Goal: Check status: Check status

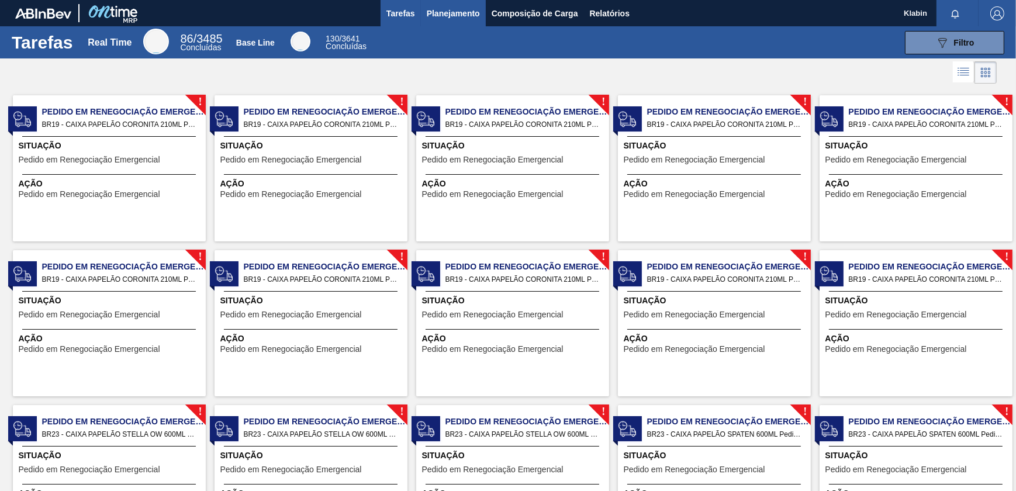
click at [458, 17] on span "Planejamento" at bounding box center [453, 13] width 53 height 14
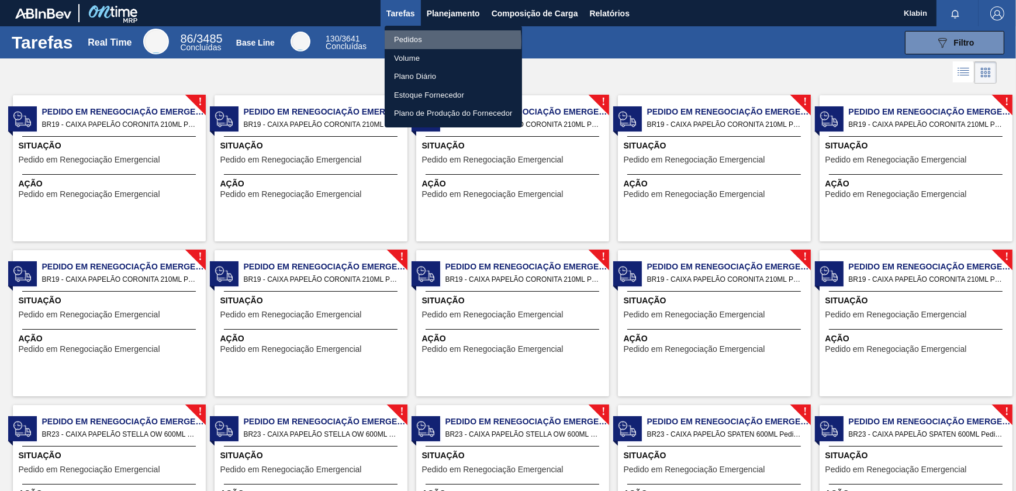
click at [425, 41] on li "Pedidos" at bounding box center [453, 39] width 137 height 19
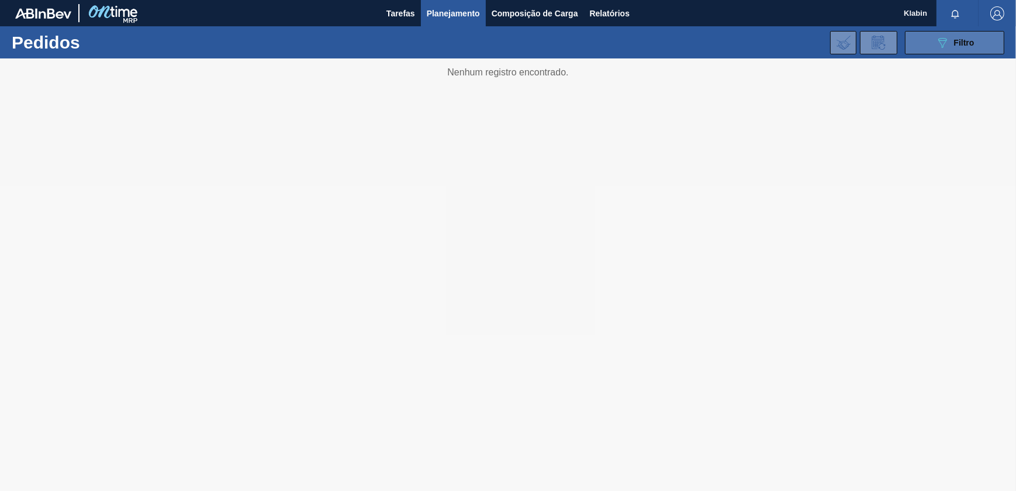
click at [939, 44] on icon "089F7B8B-B2A5-4AFE-B5C0-19BA573D28AC" at bounding box center [942, 43] width 14 height 14
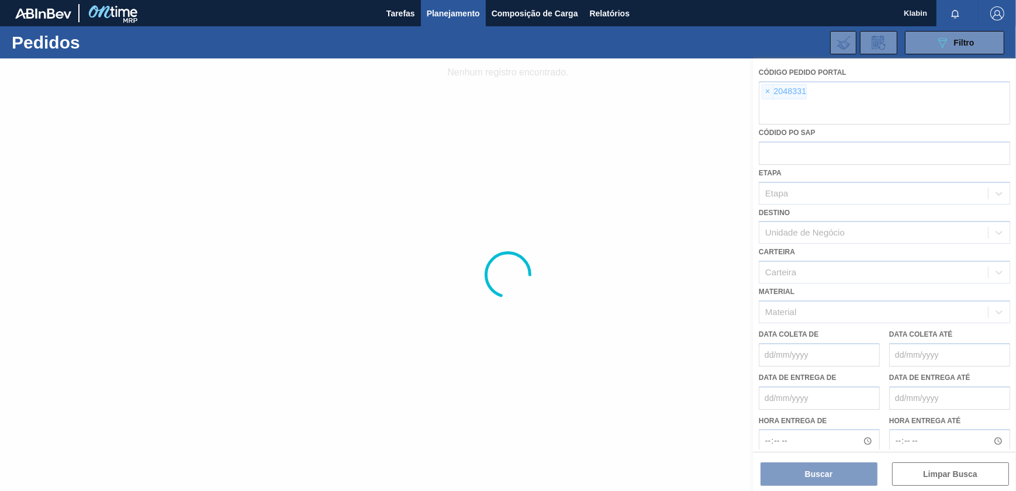
click at [766, 90] on div at bounding box center [508, 274] width 1016 height 432
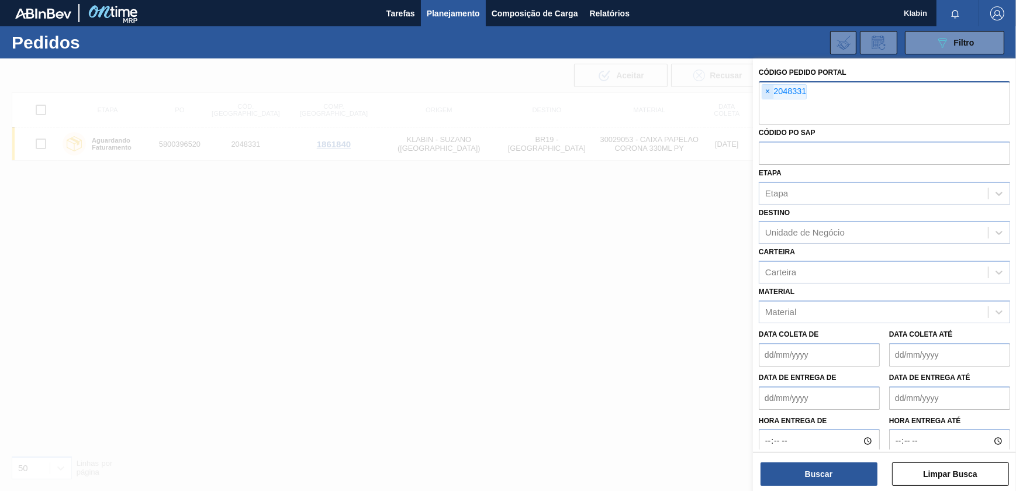
click at [767, 88] on span "×" at bounding box center [767, 92] width 11 height 14
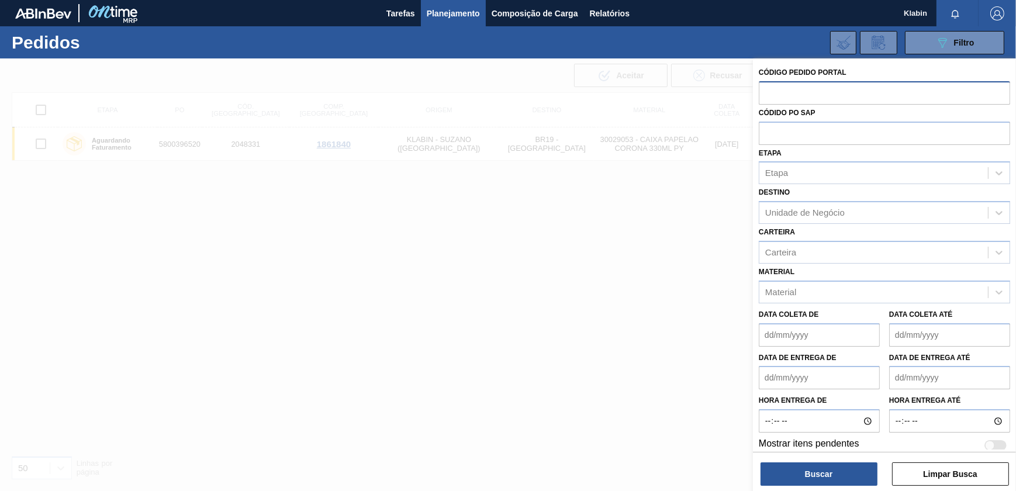
paste input "text"
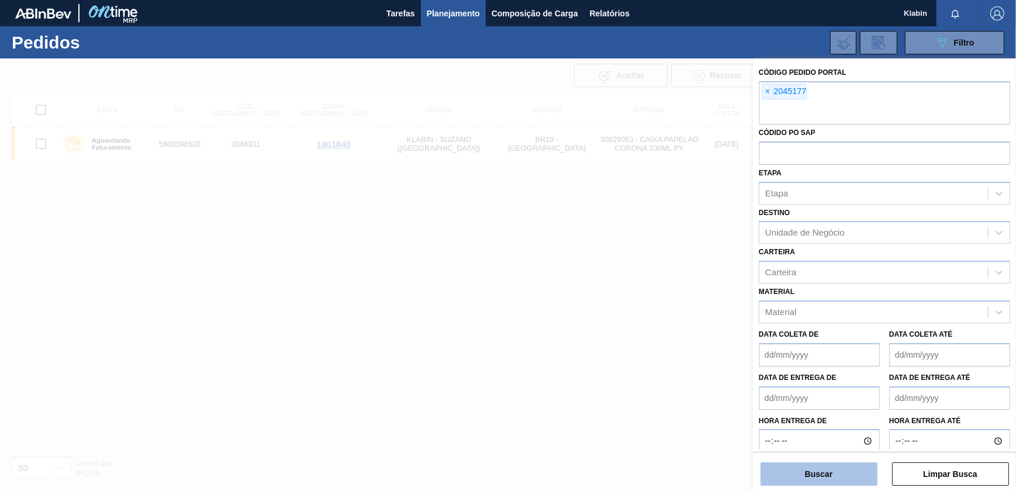
click at [836, 475] on button "Buscar" at bounding box center [818, 473] width 117 height 23
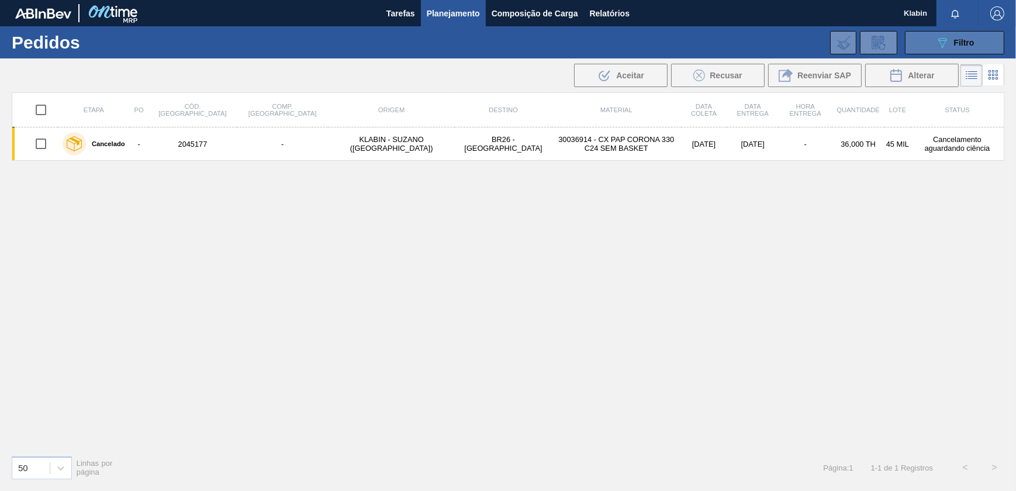
click at [954, 38] on span "Filtro" at bounding box center [964, 42] width 20 height 9
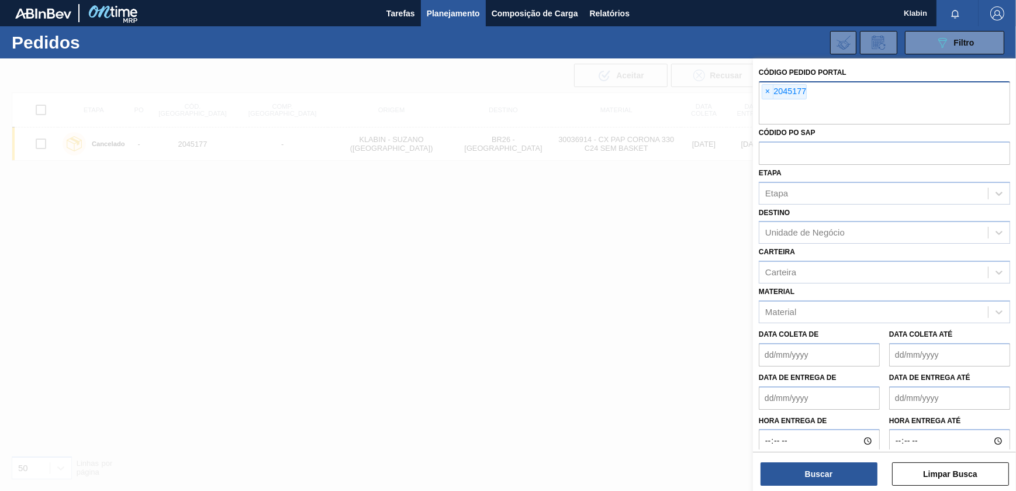
click at [814, 96] on div "× 2045177" at bounding box center [884, 102] width 251 height 43
paste input "text"
click at [818, 477] on button "Buscar" at bounding box center [818, 473] width 117 height 23
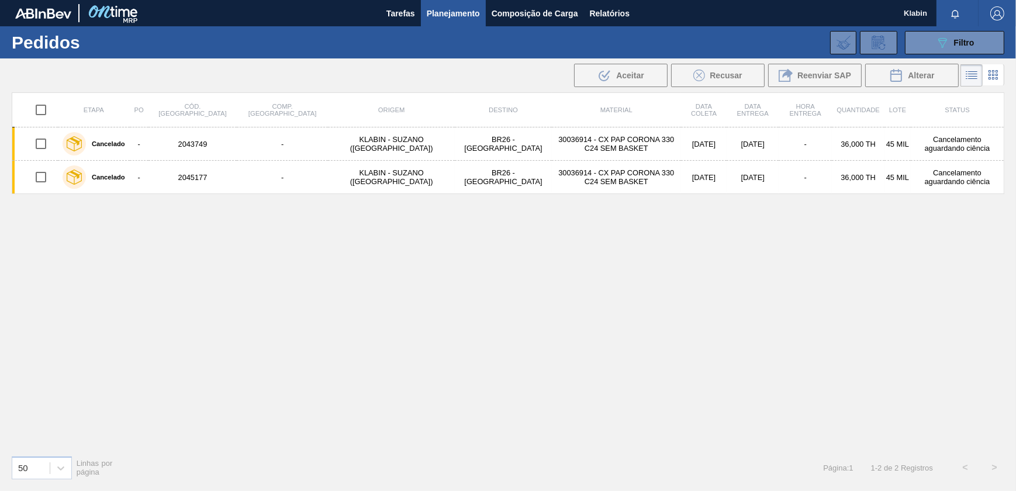
click at [440, 11] on span "Planejamento" at bounding box center [453, 13] width 53 height 14
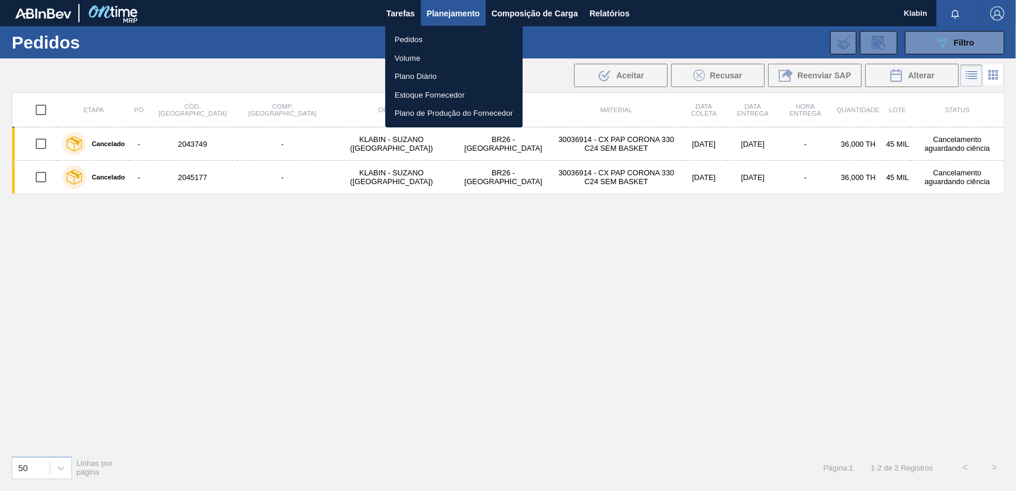
click at [549, 46] on div at bounding box center [508, 245] width 1016 height 491
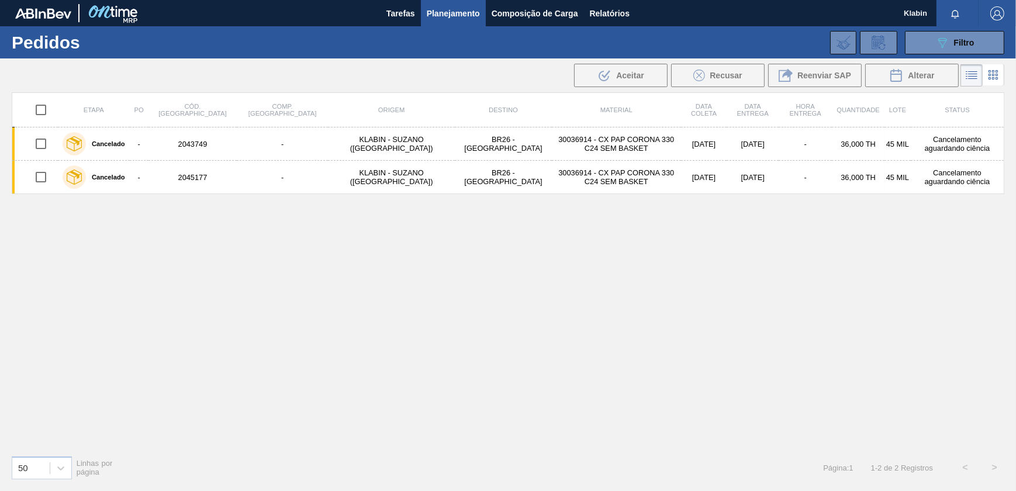
click at [461, 6] on span "Planejamento" at bounding box center [453, 13] width 53 height 14
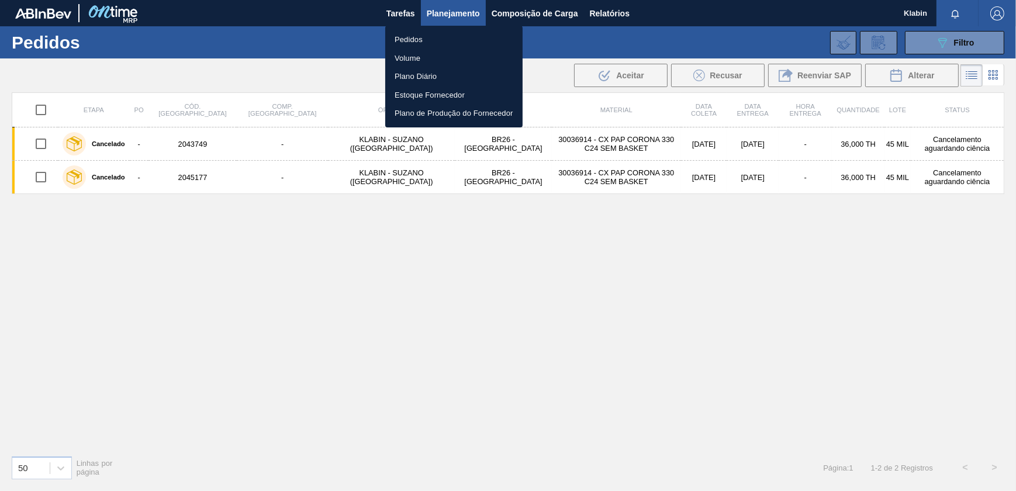
click at [434, 39] on li "Pedidos" at bounding box center [453, 39] width 137 height 19
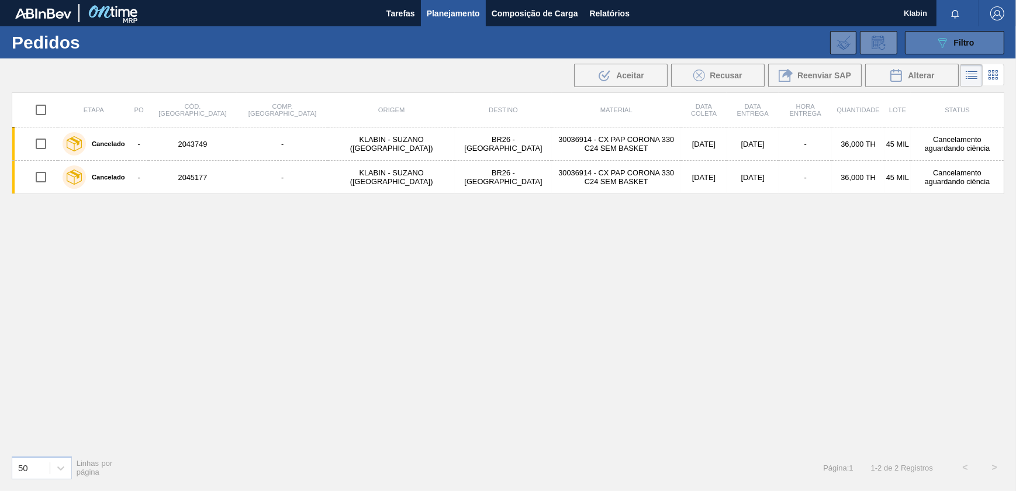
click at [945, 36] on icon "089F7B8B-B2A5-4AFE-B5C0-19BA573D28AC" at bounding box center [942, 43] width 14 height 14
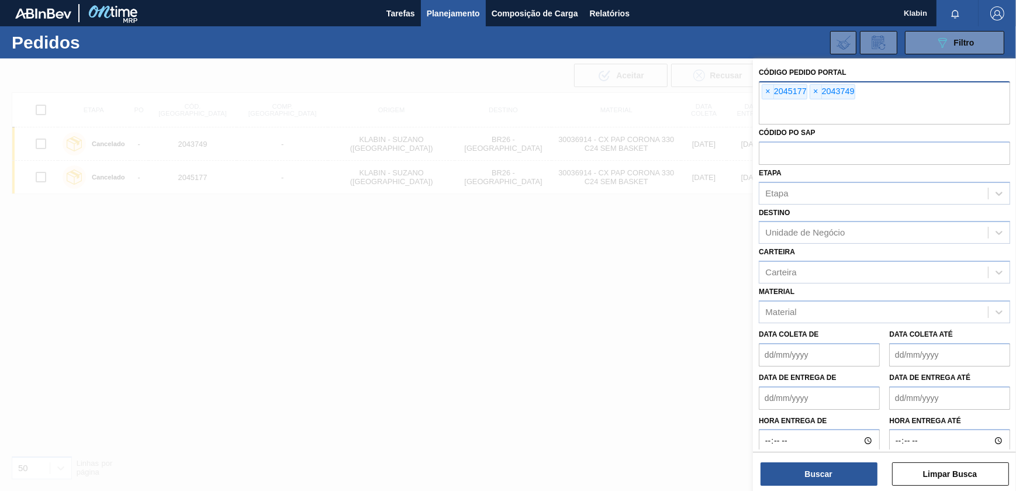
click at [876, 96] on div "× 2045177 × 2043749" at bounding box center [884, 102] width 251 height 43
type input "2050411"
click at [821, 476] on button "Buscar" at bounding box center [818, 473] width 117 height 23
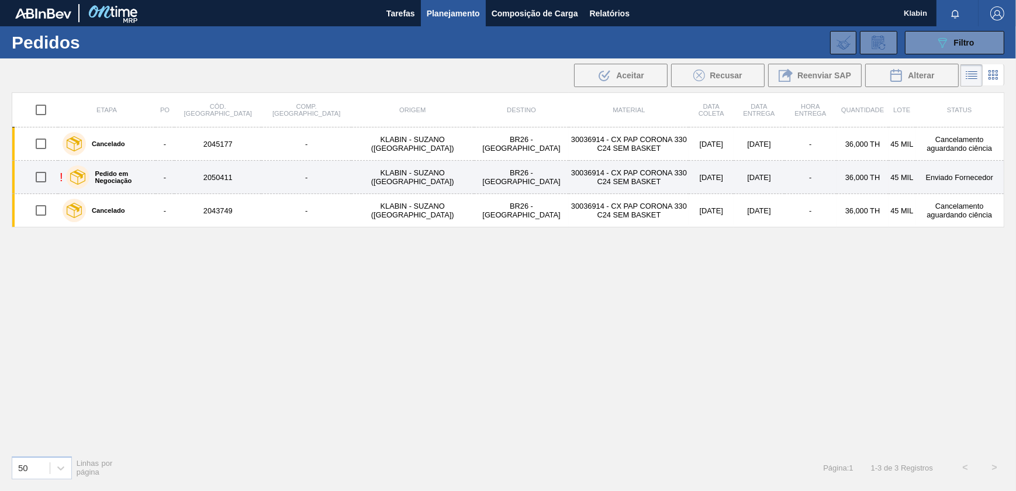
click at [474, 176] on td "BR26 - Uberlândia" at bounding box center [521, 177] width 95 height 33
